Goal: Task Accomplishment & Management: Use online tool/utility

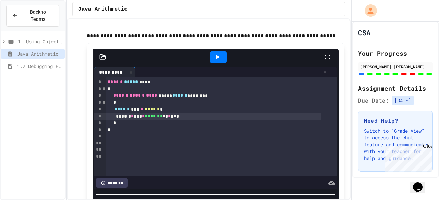
scroll to position [60, 0]
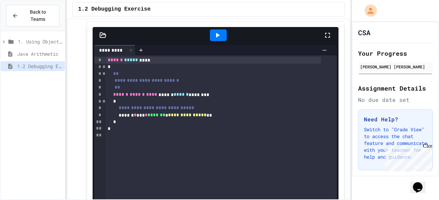
scroll to position [42, 0]
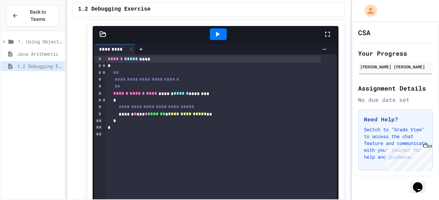
click at [132, 121] on div "*" at bounding box center [213, 121] width 215 height 7
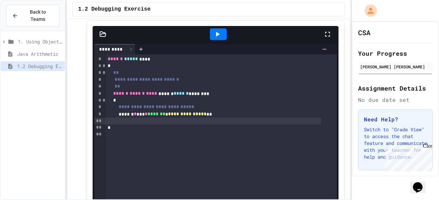
click at [216, 34] on icon at bounding box center [218, 34] width 4 height 5
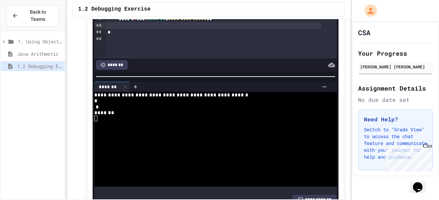
scroll to position [191, 0]
